Goal: Obtain resource: Obtain resource

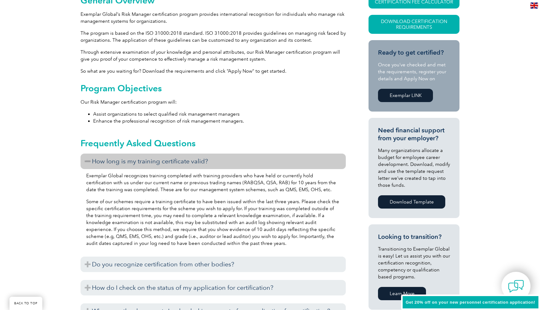
scroll to position [120, 0]
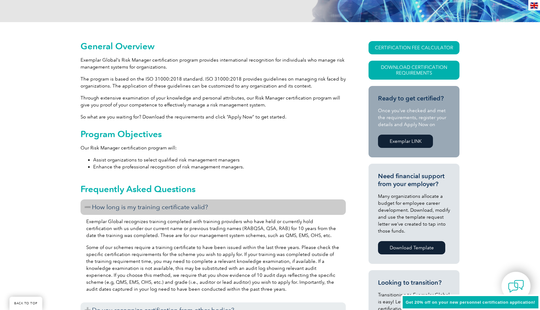
click at [467, 297] on div "Get 20% off on your new personnel certification application!" at bounding box center [470, 302] width 139 height 16
click at [467, 301] on span "Get 20% off on your new personnel certification application!" at bounding box center [469, 301] width 129 height 5
click at [408, 42] on link "CERTIFICATION FEE CALCULATOR" at bounding box center [413, 47] width 91 height 13
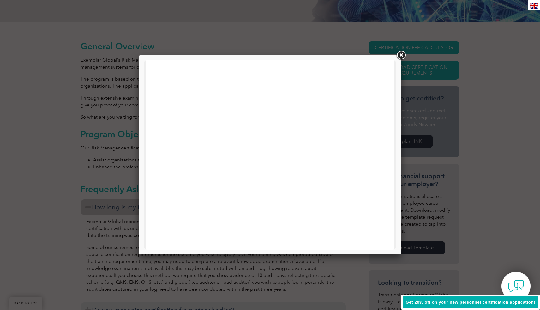
scroll to position [143, 0]
click at [399, 56] on link at bounding box center [400, 55] width 11 height 11
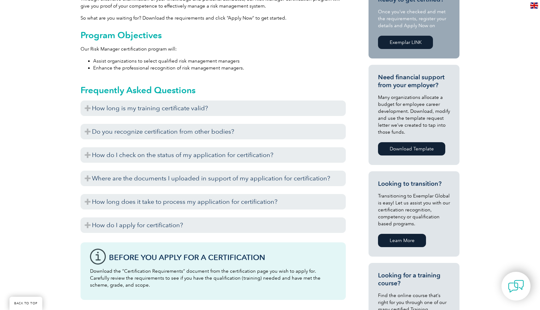
scroll to position [222, 0]
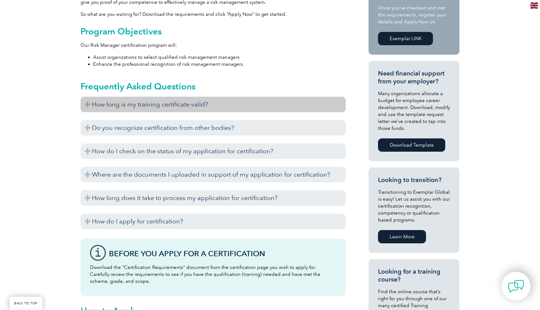
click at [91, 105] on h3 "How long is my training certificate valid?" at bounding box center [212, 104] width 265 height 15
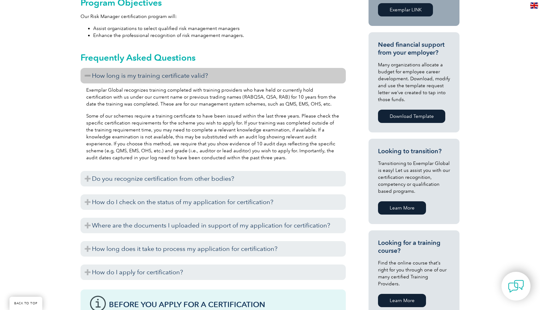
scroll to position [259, 0]
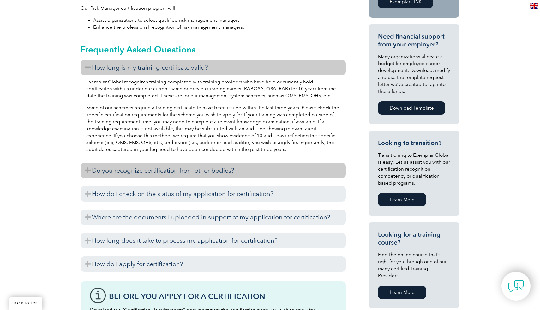
click at [85, 170] on h3 "Do you recognize certification from other bodies?" at bounding box center [212, 170] width 265 height 15
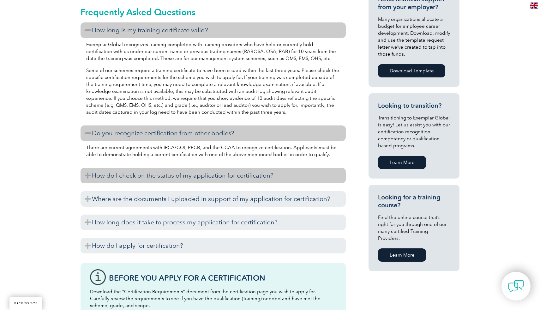
click at [85, 172] on h3 "How do I check on the status of my application for certification?" at bounding box center [212, 175] width 265 height 15
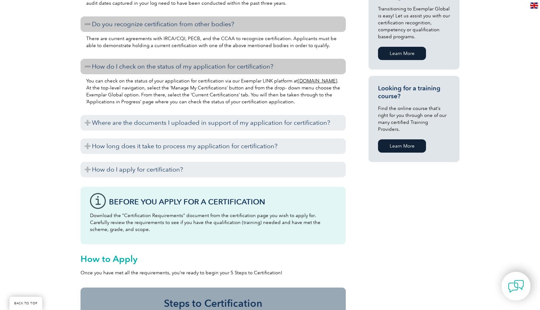
scroll to position [406, 0]
click at [85, 172] on h3 "How do I apply for certification?" at bounding box center [212, 168] width 265 height 15
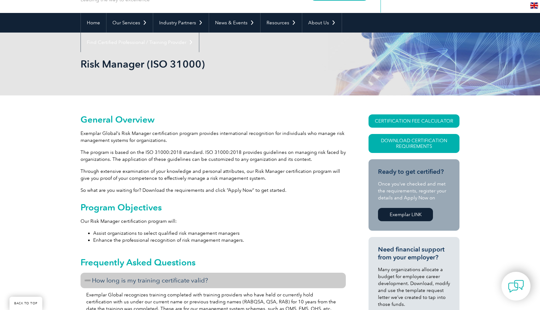
scroll to position [0, 0]
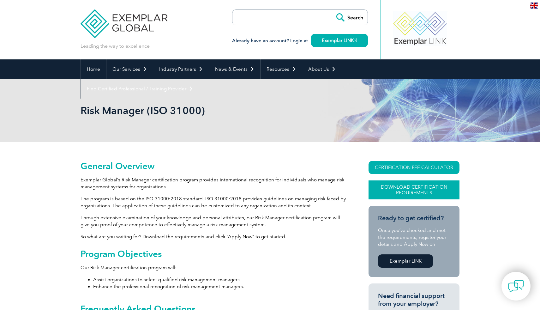
click at [417, 192] on link "Download Certification Requirements" at bounding box center [413, 189] width 91 height 19
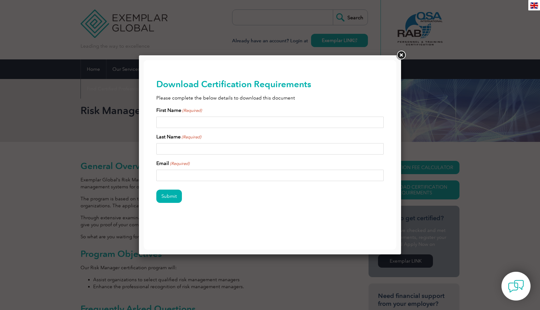
click at [216, 122] on input "First Name (Required)" at bounding box center [269, 121] width 227 height 11
type input "Luis"
type input "Freire"
type input "Luisfreirebrg@gmail.com"
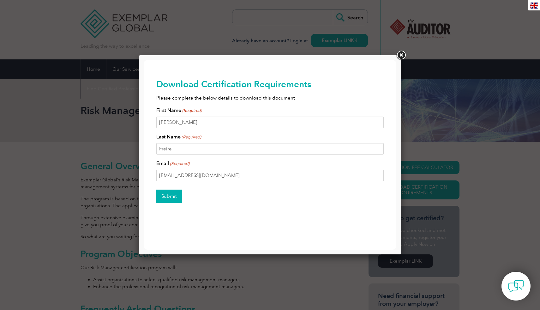
click at [172, 201] on input "Submit" at bounding box center [169, 195] width 26 height 13
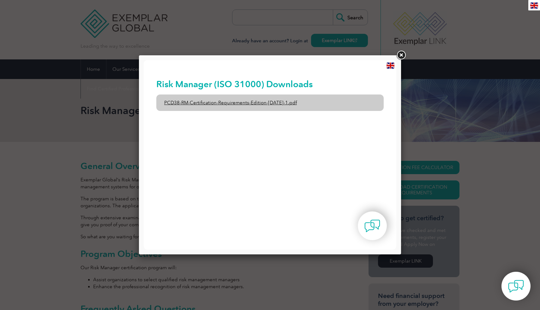
click at [264, 107] on link "PCD38-RM-Certification-Requirements-Edition-1-June-2020-1.pdf" at bounding box center [269, 102] width 227 height 16
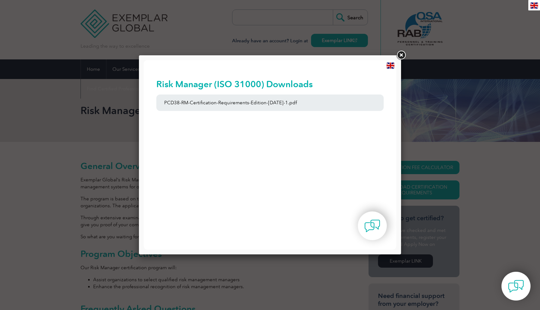
click at [400, 54] on link at bounding box center [400, 55] width 11 height 11
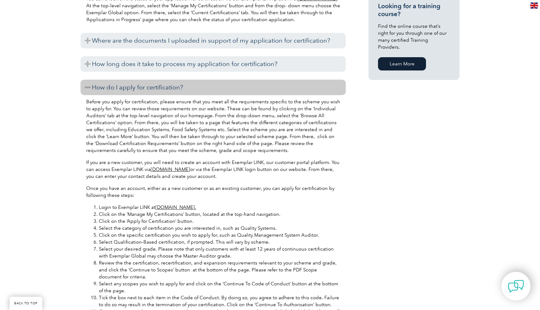
scroll to position [488, 0]
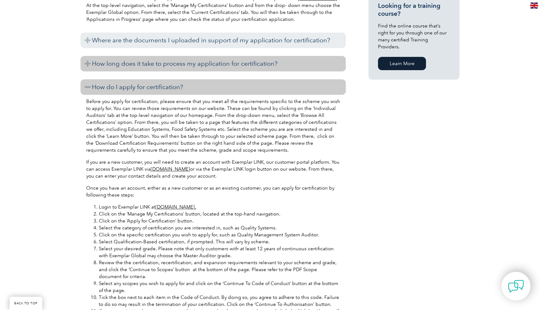
click at [237, 60] on h3 "How long does it take to process my application for certification?" at bounding box center [212, 63] width 265 height 15
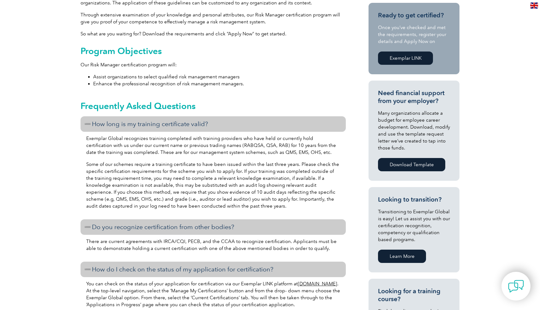
scroll to position [0, 0]
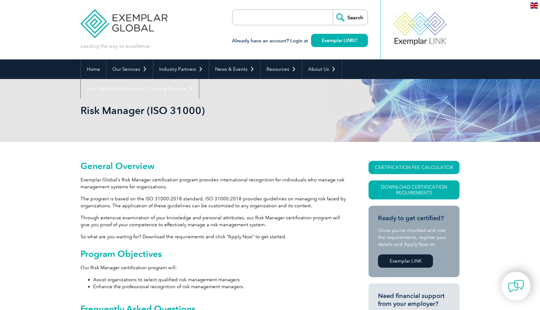
click at [251, 17] on input "search" at bounding box center [268, 17] width 66 height 15
type input "ISO 18788"
click at [333, 10] on input "Search" at bounding box center [350, 17] width 35 height 15
click at [357, 18] on input "Search" at bounding box center [350, 17] width 35 height 15
